Goal: Task Accomplishment & Management: Use online tool/utility

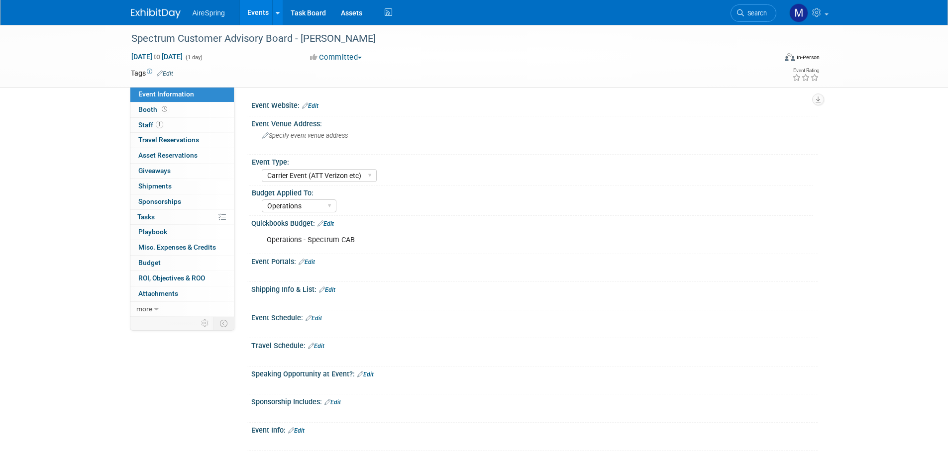
select select "Carrier Event (ATT Verizon etc)"
select select "Operations"
drag, startPoint x: 131, startPoint y: 37, endPoint x: 295, endPoint y: 46, distance: 163.9
click at [295, 46] on div "Spectrum Customer Advisory Board - [PERSON_NAME]" at bounding box center [444, 39] width 633 height 18
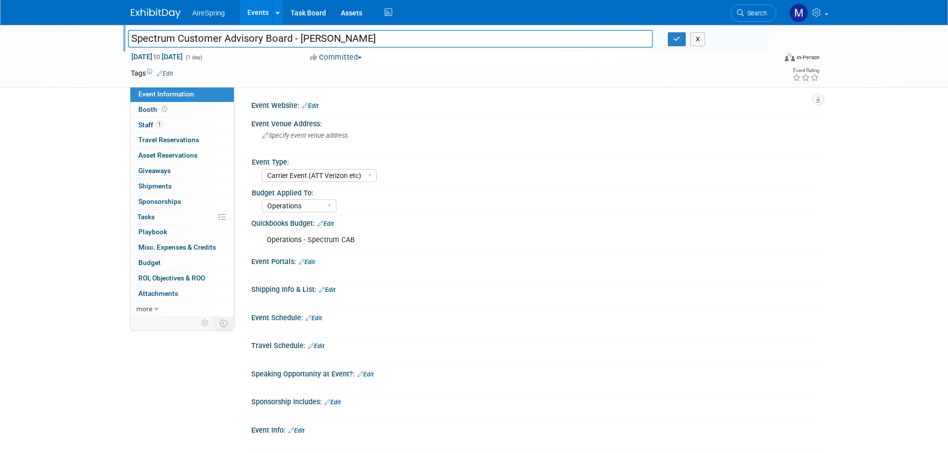
click at [297, 41] on input "Spectrum Customer Advisory Board - [PERSON_NAME]" at bounding box center [390, 38] width 525 height 17
drag, startPoint x: 295, startPoint y: 37, endPoint x: 0, endPoint y: -27, distance: 301.5
click at [0, 0] on html "AireSpring Events Add Event Bulk Upload Events Shareable Event Boards Recently …" at bounding box center [474, 226] width 948 height 453
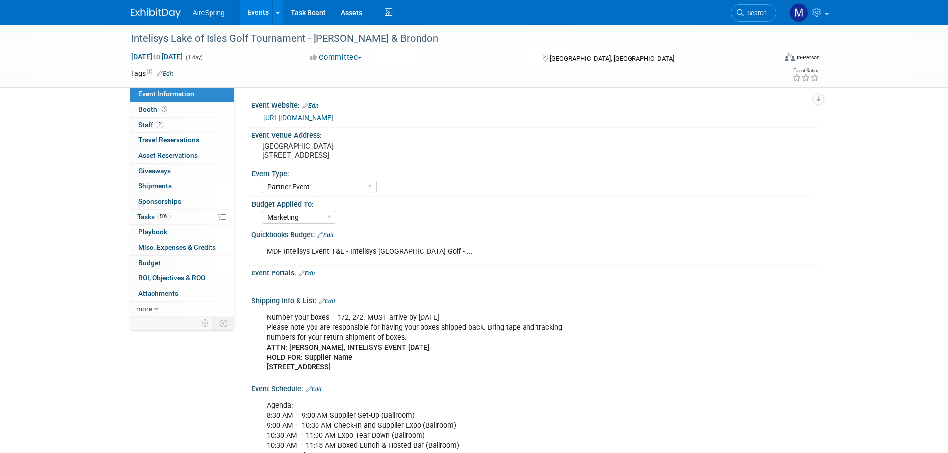
select select "Partner Event"
select select "Marketing"
drag, startPoint x: 268, startPoint y: 251, endPoint x: 436, endPoint y: 254, distance: 168.2
click at [436, 254] on div "MDF Intelisys Event T&E - Intelisys Lake of Isles Golf - ..." at bounding box center [484, 252] width 448 height 20
copy div "MDF Intelisys Event T&E - Intelisys Lake of Isles Golf -"
